Goal: Task Accomplishment & Management: Manage account settings

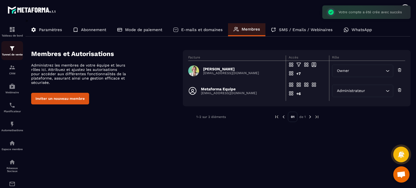
click at [21, 48] on div "Tunnel de vente" at bounding box center [12, 50] width 22 height 11
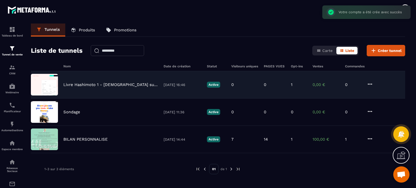
click at [97, 99] on div "Livre Hashimoto 1 - [DEMOGRAPHIC_DATA] suppléments - Stop Hashimoto [DATE] 16:4…" at bounding box center [218, 112] width 374 height 27
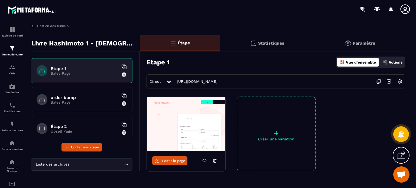
click at [390, 63] on p "Actions" at bounding box center [396, 62] width 14 height 4
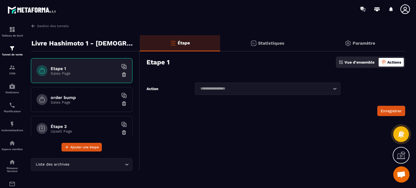
click at [357, 40] on div "Paramètre" at bounding box center [359, 43] width 91 height 16
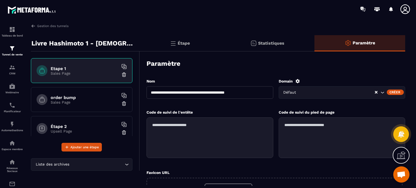
click at [296, 82] on icon at bounding box center [297, 81] width 4 height 4
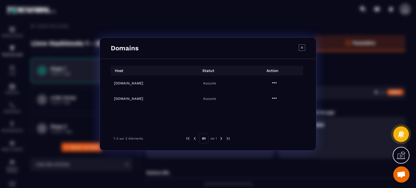
click at [133, 82] on h6 "[DOMAIN_NAME]" at bounding box center [144, 83] width 61 height 4
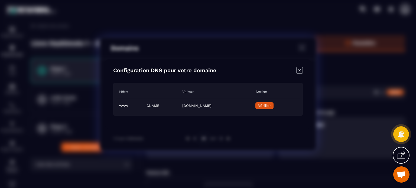
click at [271, 104] on span "Vérifier" at bounding box center [264, 106] width 13 height 4
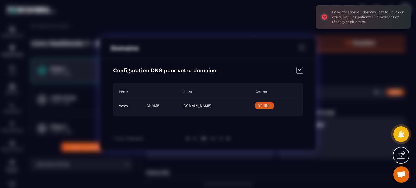
click at [298, 70] on icon "Close modal" at bounding box center [299, 70] width 6 height 6
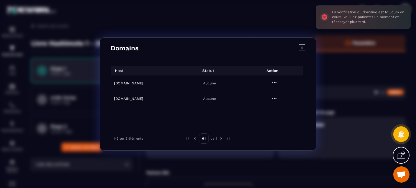
click at [126, 98] on h6 "[DOMAIN_NAME]" at bounding box center [144, 99] width 61 height 4
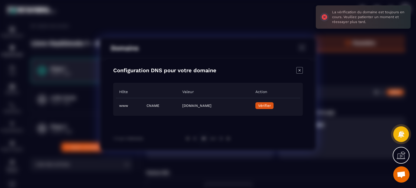
click at [295, 108] on td "Vérifier" at bounding box center [276, 105] width 48 height 15
click at [271, 106] on span "Vérifier" at bounding box center [264, 106] width 13 height 4
click at [301, 71] on icon "Close modal" at bounding box center [299, 70] width 6 height 6
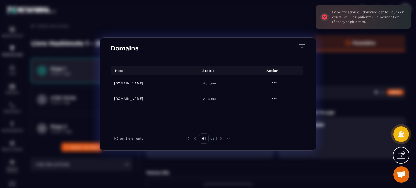
drag, startPoint x: 157, startPoint y: 85, endPoint x: 107, endPoint y: 81, distance: 50.0
click at [107, 81] on div "Host Statut Action [DOMAIN_NAME] Aucune [DOMAIN_NAME] Aucune 1-2 sur 2 éléments…" at bounding box center [208, 105] width 216 height 92
copy div "[DOMAIN_NAME]"
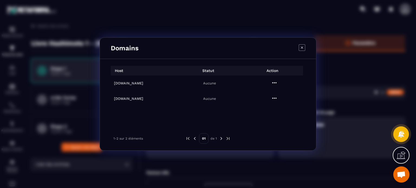
copy div "[DOMAIN_NAME]"
drag, startPoint x: 149, startPoint y: 97, endPoint x: 113, endPoint y: 100, distance: 36.4
click at [113, 100] on td "[DOMAIN_NAME]" at bounding box center [143, 98] width 65 height 15
copy h6 "[DOMAIN_NAME]"
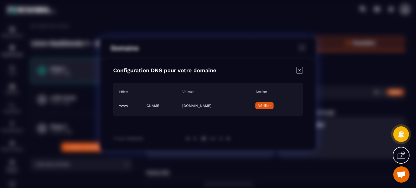
click at [299, 69] on icon "Close modal" at bounding box center [299, 70] width 6 height 6
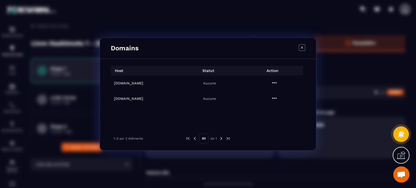
click at [300, 48] on icon "Modal window" at bounding box center [302, 47] width 6 height 6
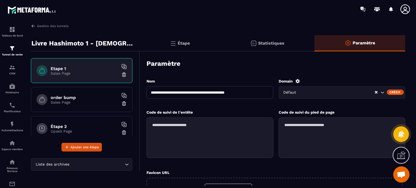
click at [405, 11] on icon at bounding box center [405, 9] width 11 height 11
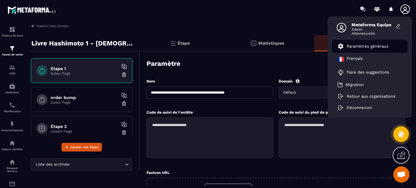
click at [378, 45] on p "Paramètres généraux" at bounding box center [368, 46] width 42 height 5
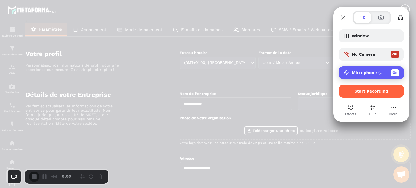
click at [358, 77] on div "Microphone (USB PnP Sound Device) On" at bounding box center [371, 72] width 65 height 13
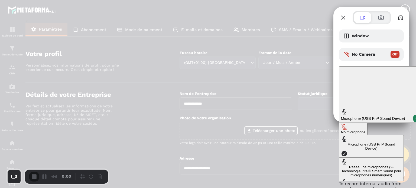
click at [339, 123] on button "No microphone" at bounding box center [353, 129] width 29 height 12
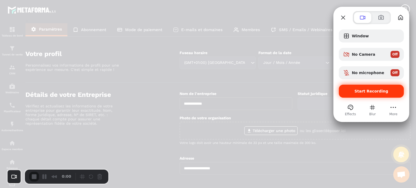
click at [363, 93] on span "Start Recording" at bounding box center [371, 91] width 34 height 4
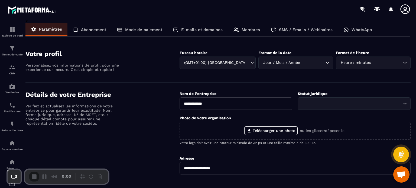
click at [213, 28] on p "E-mails et domaines" at bounding box center [201, 29] width 41 height 5
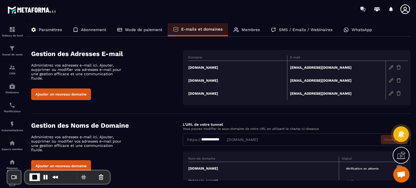
click at [70, 94] on button "Ajouter un nouveau domaine" at bounding box center [61, 95] width 60 height 12
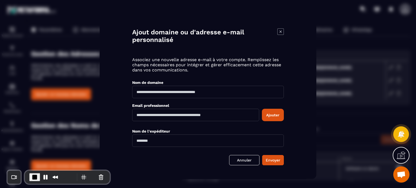
click at [175, 93] on input "Modal window" at bounding box center [208, 92] width 152 height 12
paste input "**********"
drag, startPoint x: 148, startPoint y: 92, endPoint x: 126, endPoint y: 97, distance: 23.1
click at [126, 97] on div "**********" at bounding box center [208, 93] width 217 height 169
click at [180, 93] on input "**********" at bounding box center [208, 92] width 152 height 12
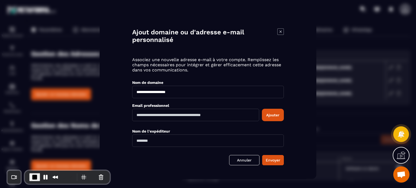
type input "**********"
click at [158, 116] on input "Modal window" at bounding box center [195, 115] width 127 height 12
paste input "**********"
drag, startPoint x: 165, startPoint y: 116, endPoint x: 154, endPoint y: 116, distance: 11.6
click at [154, 116] on input "**********" at bounding box center [195, 115] width 127 height 12
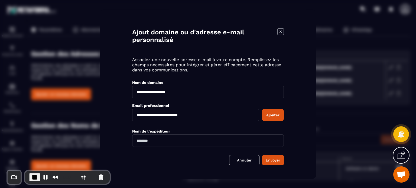
click at [206, 114] on input "**********" at bounding box center [195, 115] width 127 height 12
type input "**********"
click at [272, 116] on button "Ajouter" at bounding box center [273, 115] width 22 height 12
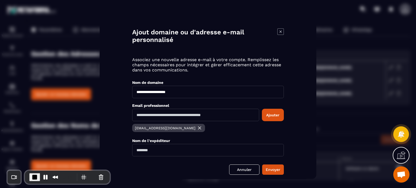
click at [156, 151] on input "Modal window" at bounding box center [208, 150] width 152 height 12
type input "**********"
click at [278, 167] on button "Envoyer" at bounding box center [273, 170] width 22 height 10
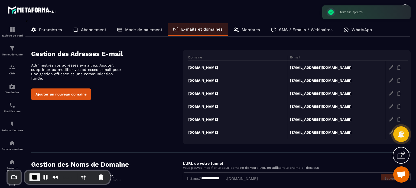
click at [401, 107] on img at bounding box center [398, 106] width 5 height 5
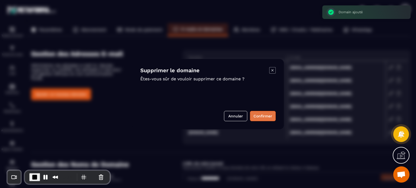
click at [258, 116] on button "Confirmer" at bounding box center [263, 116] width 26 height 10
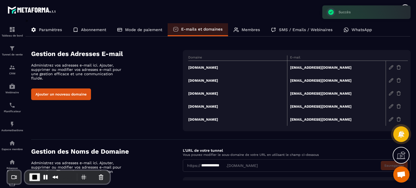
click at [397, 118] on img at bounding box center [398, 119] width 5 height 5
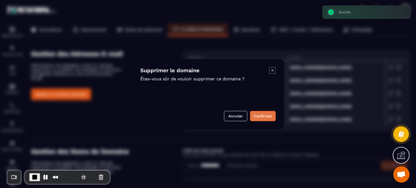
click at [257, 116] on button "Confirmer" at bounding box center [263, 116] width 26 height 10
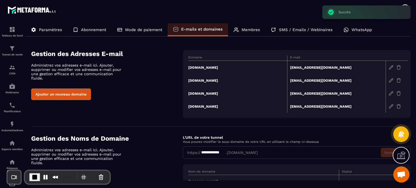
click at [398, 106] on img at bounding box center [398, 106] width 5 height 5
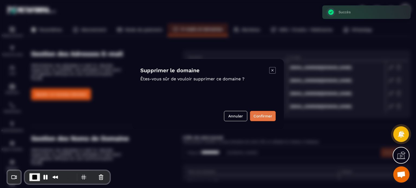
click at [261, 115] on button "Confirmer" at bounding box center [263, 116] width 26 height 10
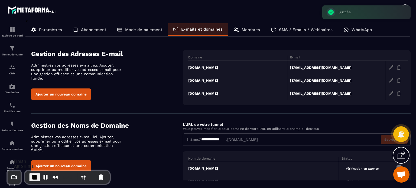
click at [37, 176] on span "End Recording" at bounding box center [34, 177] width 6 height 6
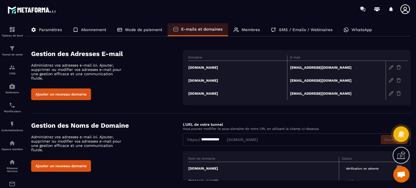
click at [405, 9] on icon at bounding box center [404, 8] width 9 height 9
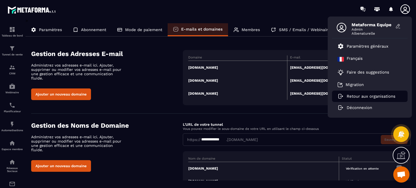
click at [359, 101] on li "Retour aux organisations" at bounding box center [370, 96] width 76 height 11
click at [383, 96] on p "Retour aux organisations" at bounding box center [371, 96] width 49 height 5
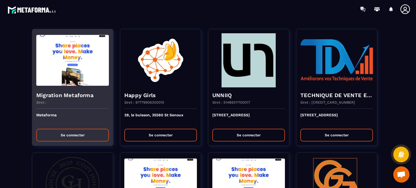
click at [81, 141] on button "Se connecter" at bounding box center [72, 135] width 73 height 13
